Goal: Task Accomplishment & Management: Use online tool/utility

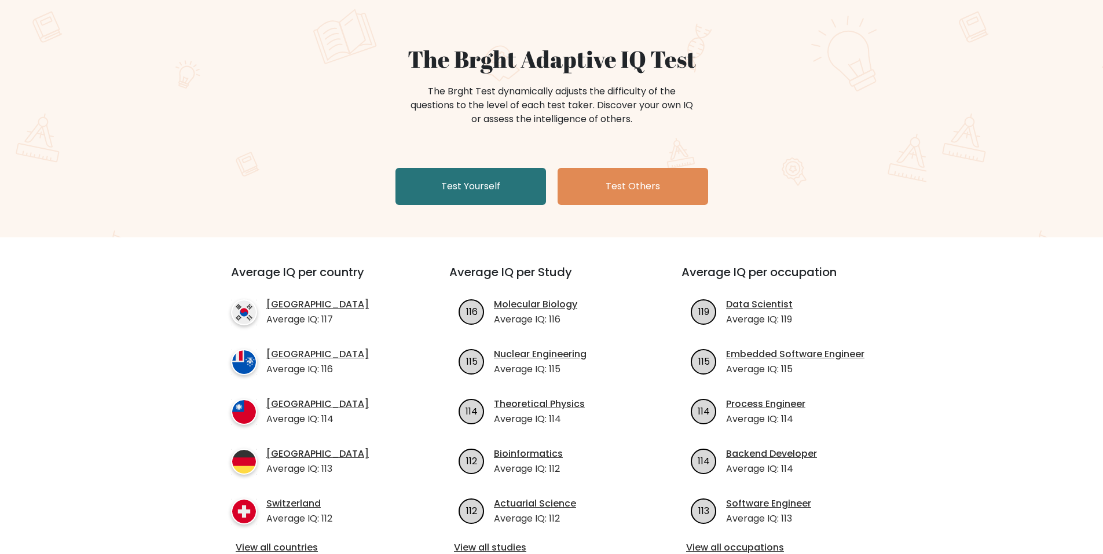
scroll to position [116, 0]
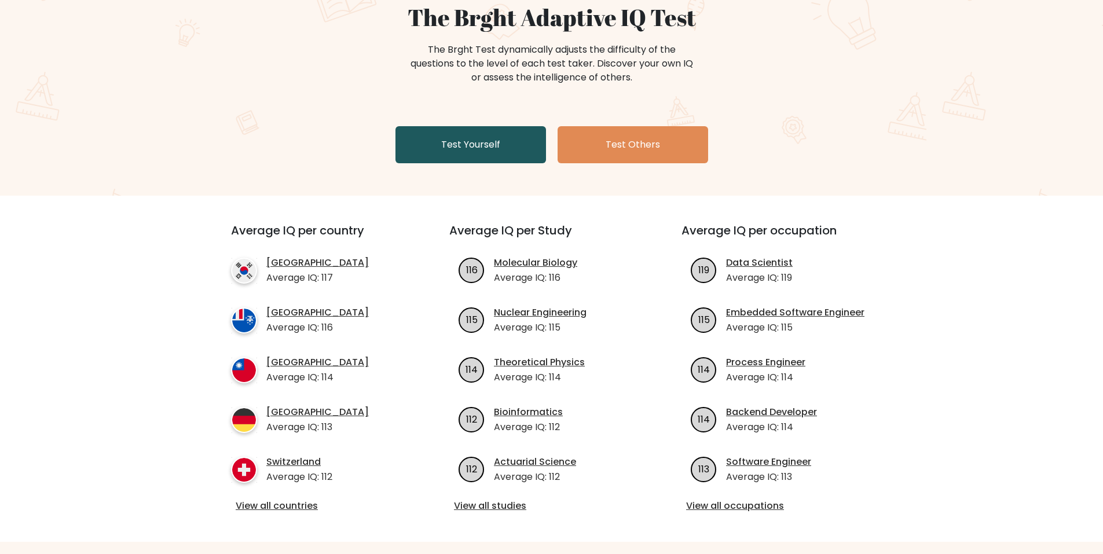
click at [469, 131] on link "Test Yourself" at bounding box center [470, 144] width 151 height 37
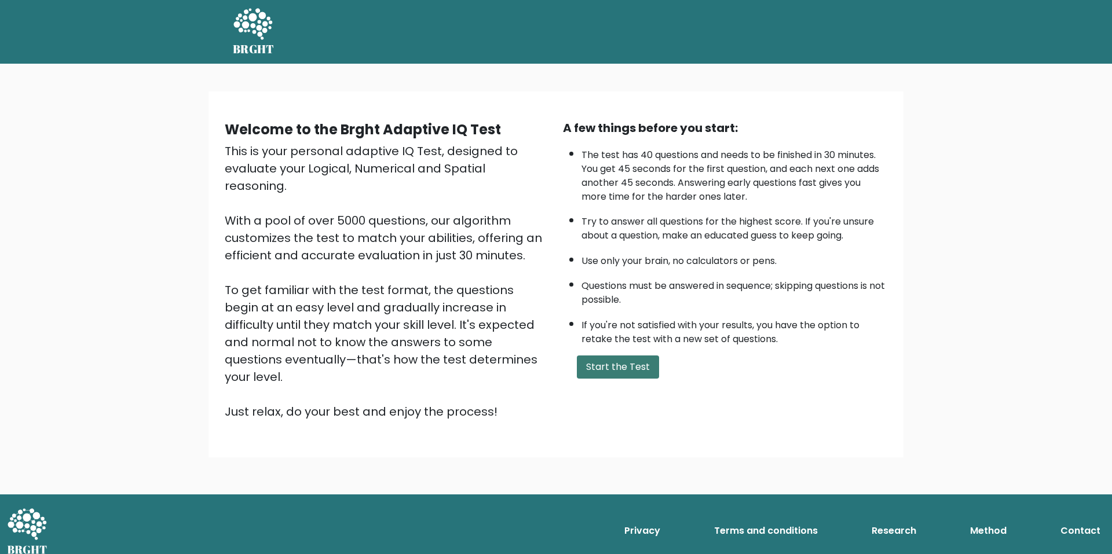
click at [602, 369] on button "Start the Test" at bounding box center [618, 367] width 82 height 23
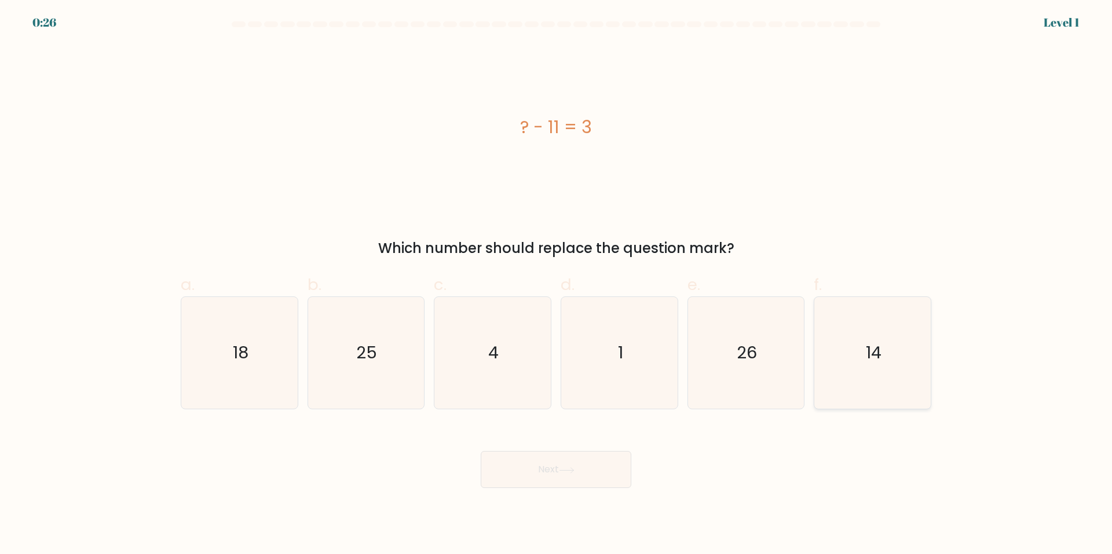
click at [877, 380] on icon "14" at bounding box center [872, 353] width 112 height 112
click at [556, 285] on input "f. 14" at bounding box center [556, 281] width 1 height 8
radio input "true"
click at [593, 466] on button "Next" at bounding box center [556, 469] width 151 height 37
click at [584, 477] on button "Next" at bounding box center [556, 469] width 151 height 37
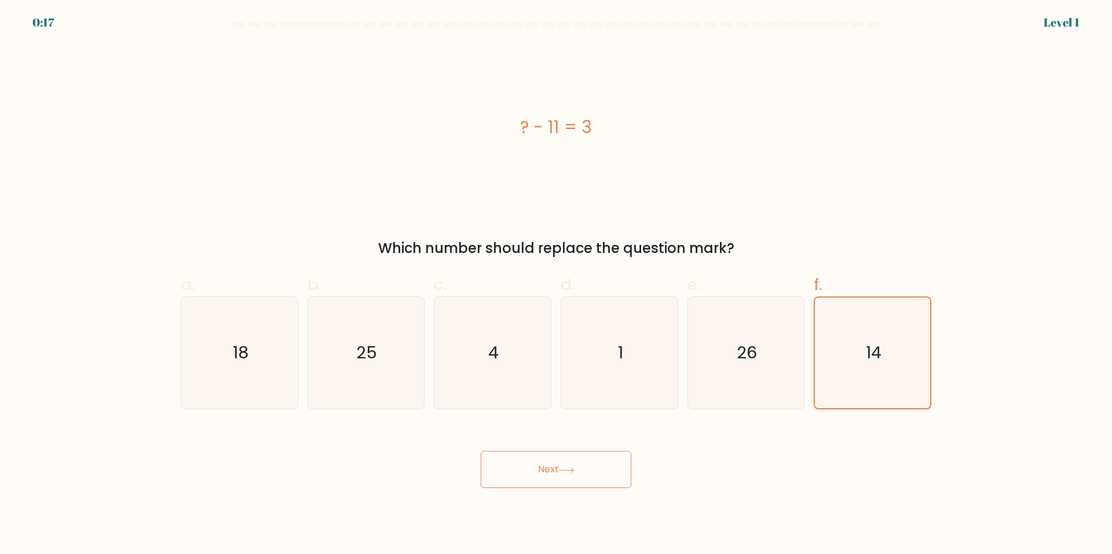
click at [864, 354] on icon "14" at bounding box center [872, 353] width 111 height 111
click at [556, 285] on input "f. 14" at bounding box center [556, 281] width 1 height 8
click at [604, 468] on button "Next" at bounding box center [556, 469] width 151 height 37
click at [557, 464] on button "Next" at bounding box center [556, 469] width 151 height 37
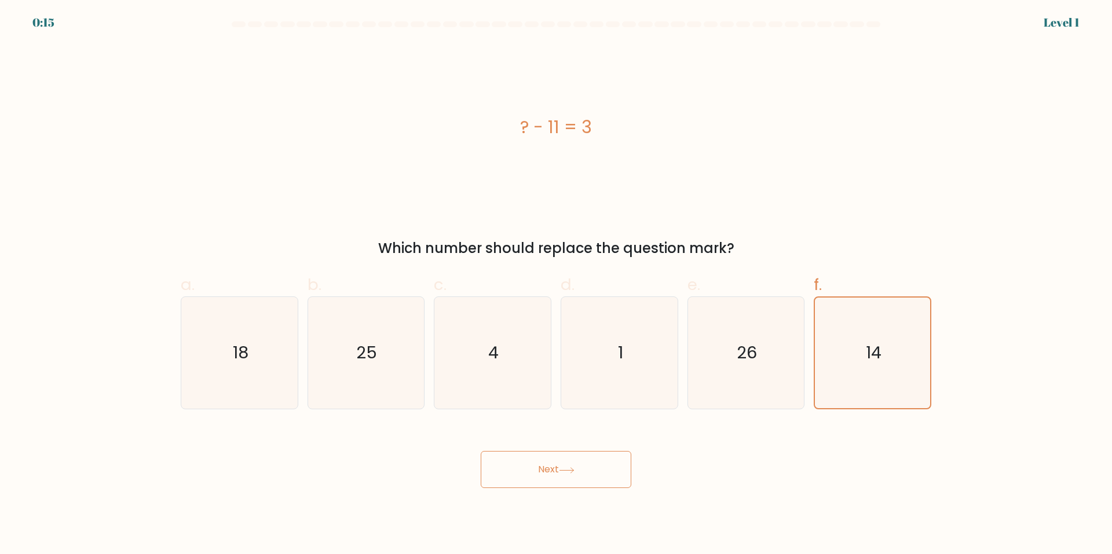
click at [557, 464] on button "Next" at bounding box center [556, 469] width 151 height 37
click at [811, 473] on div "Next" at bounding box center [556, 455] width 764 height 65
